Goal: Transaction & Acquisition: Subscribe to service/newsletter

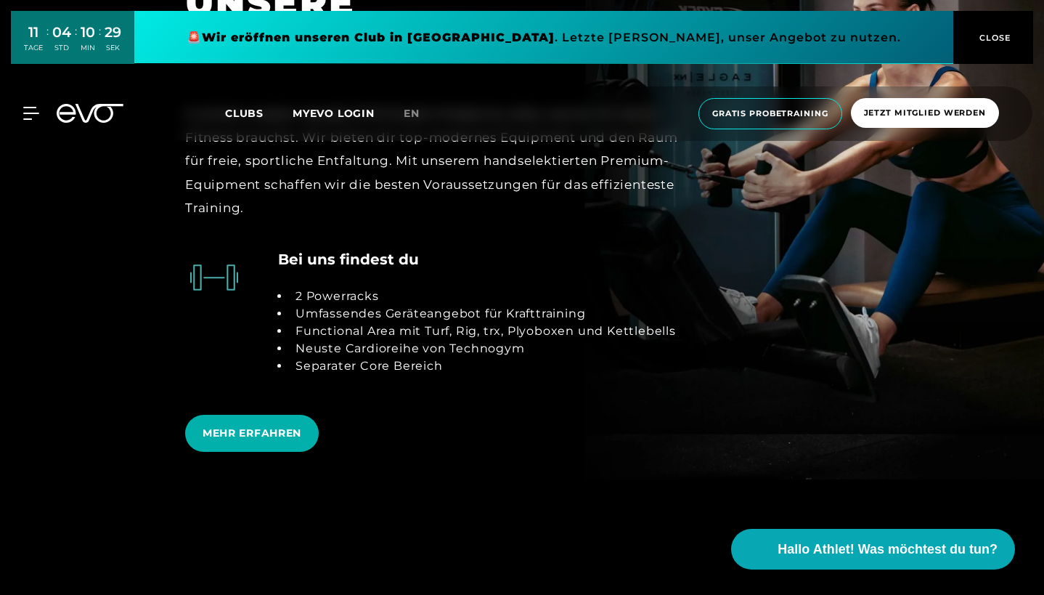
scroll to position [2782, 0]
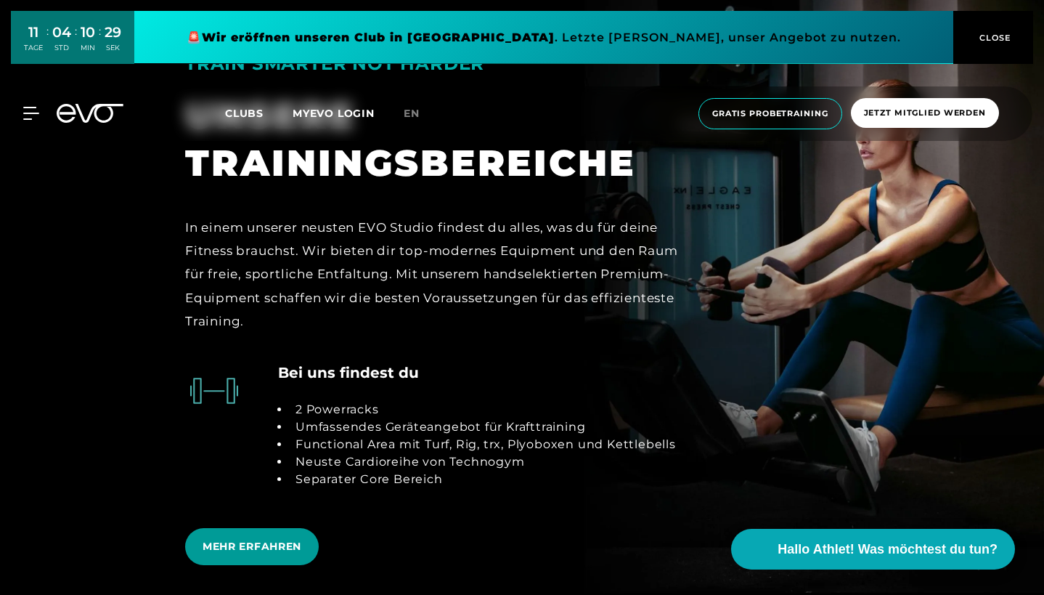
click at [269, 528] on span "MEHR ERFAHREN" at bounding box center [252, 546] width 134 height 37
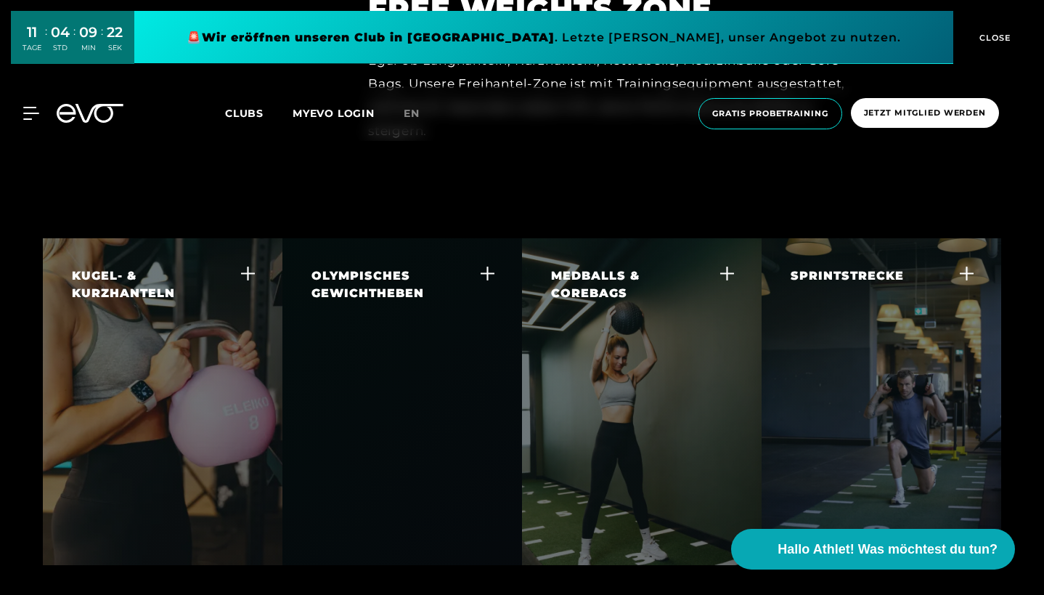
scroll to position [3582, 0]
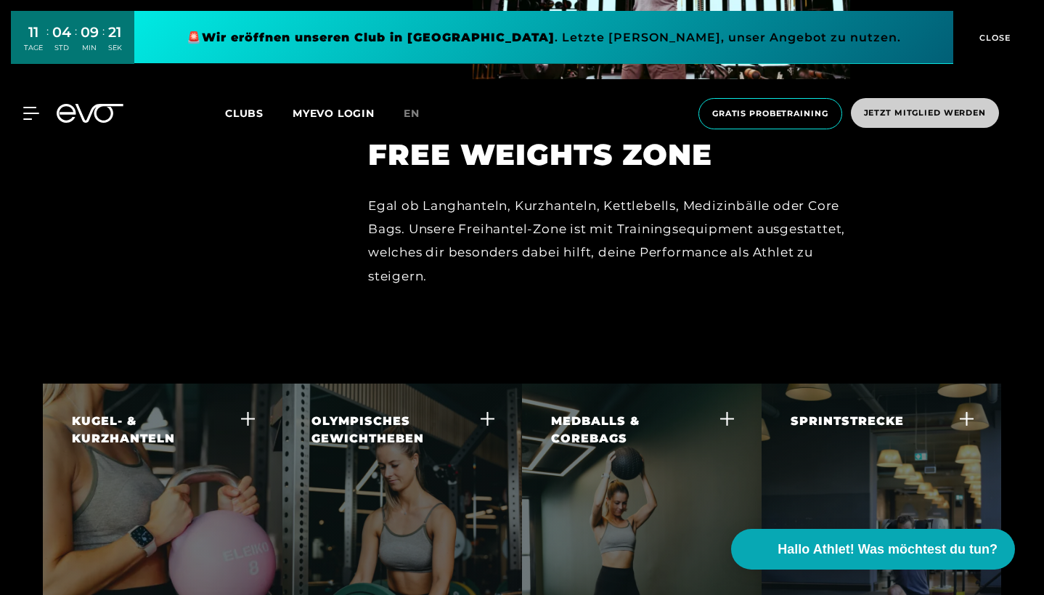
click at [892, 113] on div "MyEVO Login Über EVO Mitgliedschaften Probetraining TAGESPASS EVO Studios Düsse…" at bounding box center [522, 114] width 1044 height 78
click at [906, 115] on span "Jetzt Mitglied werden" at bounding box center [925, 113] width 122 height 12
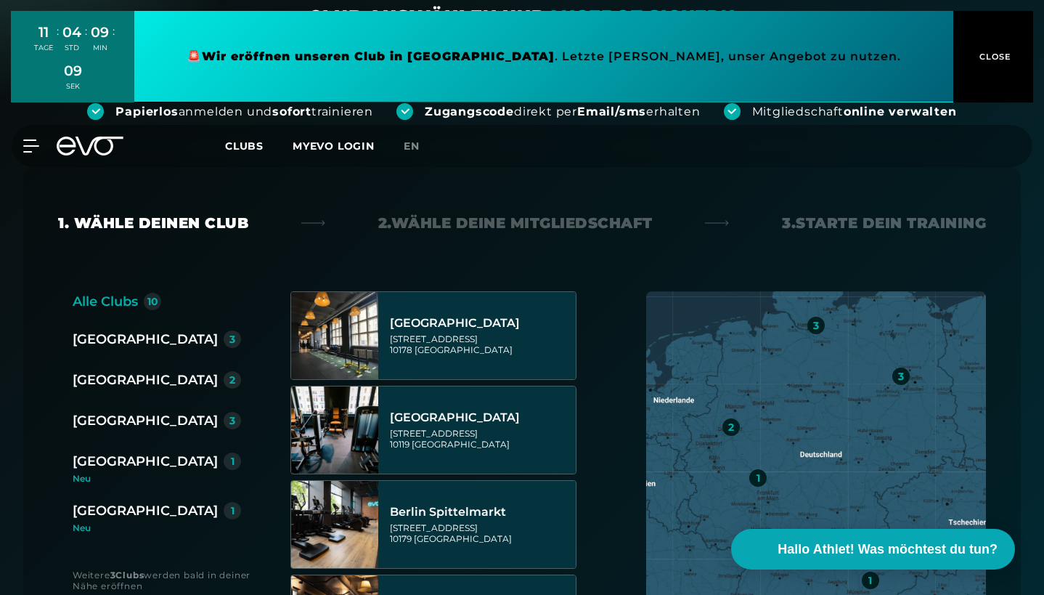
scroll to position [219, 0]
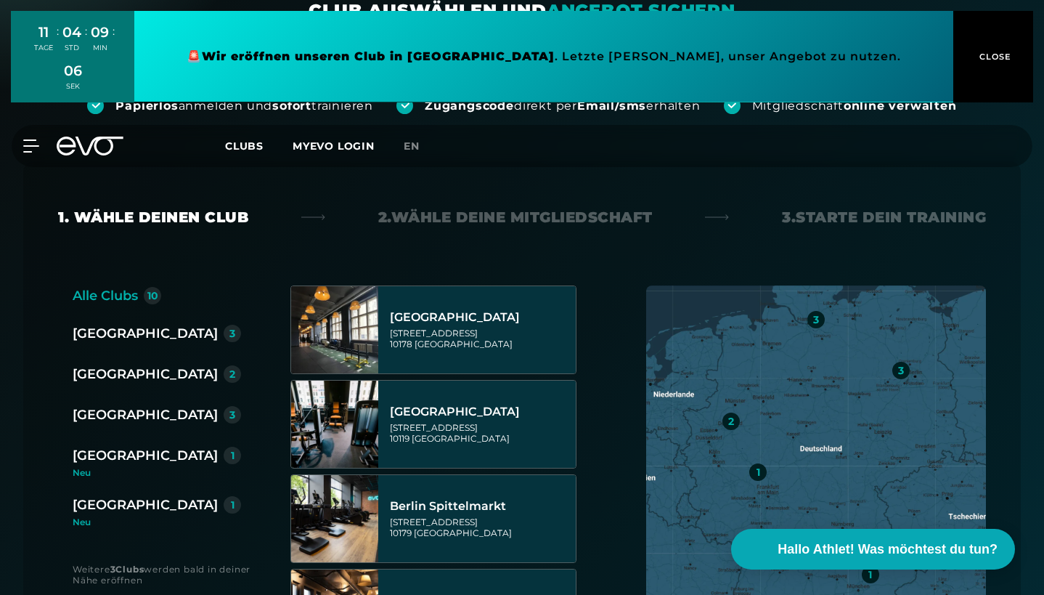
click at [130, 372] on div "[GEOGRAPHIC_DATA]" at bounding box center [145, 374] width 145 height 20
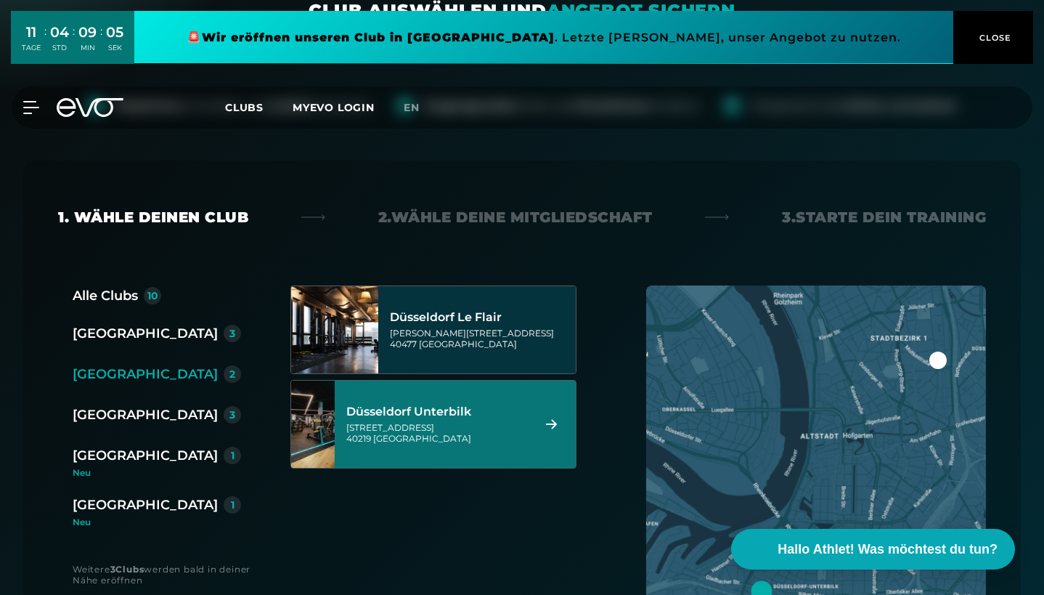
click at [426, 415] on div "Düsseldorf Unterbilk" at bounding box center [437, 411] width 182 height 15
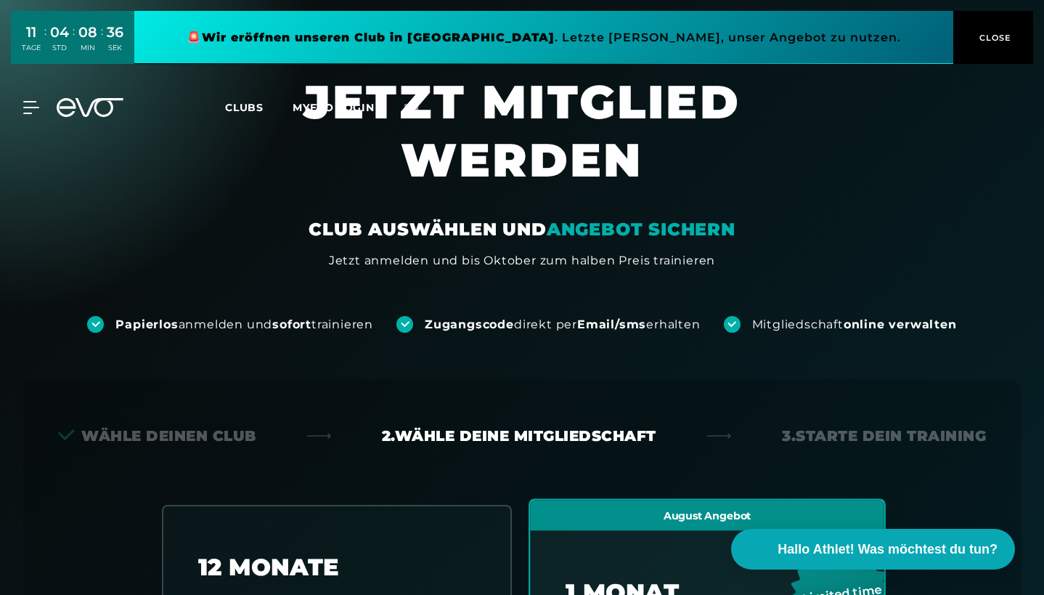
scroll to position [0, 0]
